Goal: Task Accomplishment & Management: Manage account settings

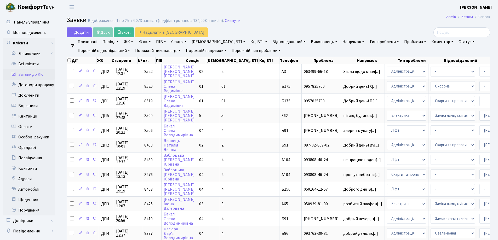
select select "25"
click at [225, 21] on link "Скинути" at bounding box center [233, 20] width 16 height 5
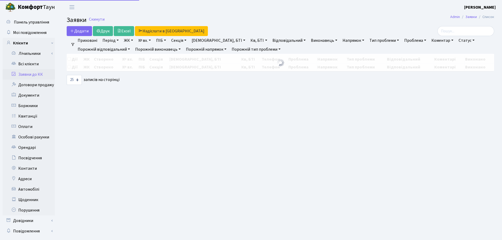
select select "25"
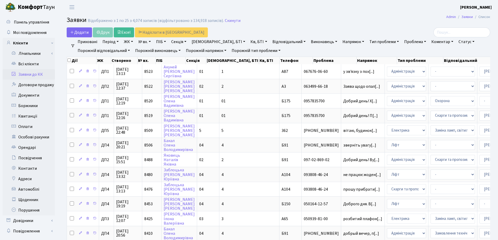
click at [28, 75] on link "Заявки до КК" at bounding box center [29, 74] width 52 height 10
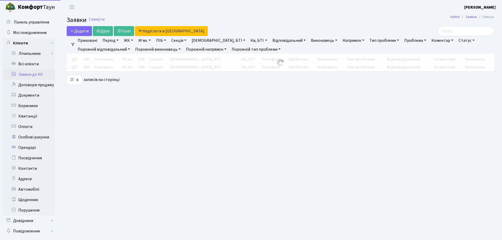
select select "25"
